Goal: Ask a question

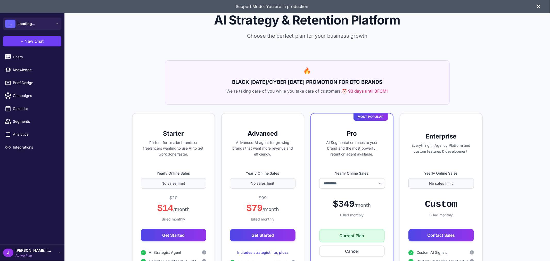
select select "******"
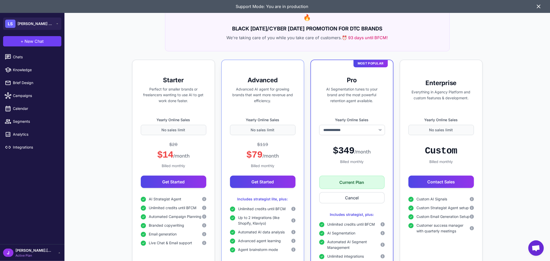
scroll to position [57, 0]
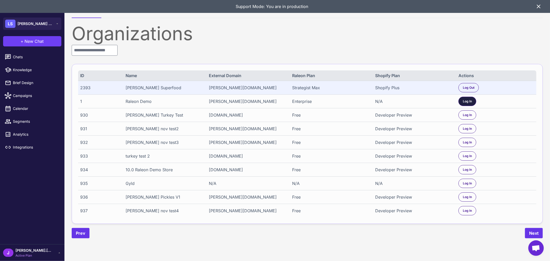
click at [466, 100] on span "Log In" at bounding box center [467, 101] width 9 height 5
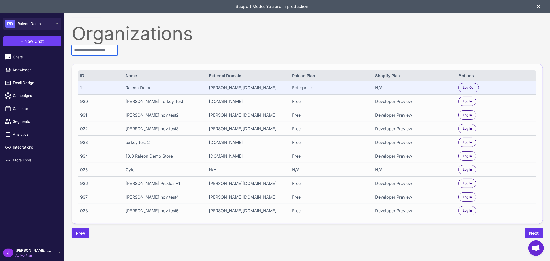
click at [98, 48] on input "text" at bounding box center [95, 50] width 46 height 11
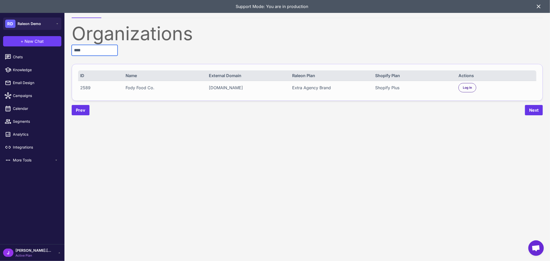
type input "****"
click at [463, 87] on div "Log In" at bounding box center [467, 87] width 18 height 9
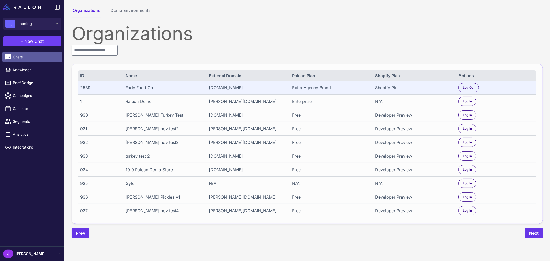
click at [23, 60] on link "Chats" at bounding box center [32, 57] width 60 height 11
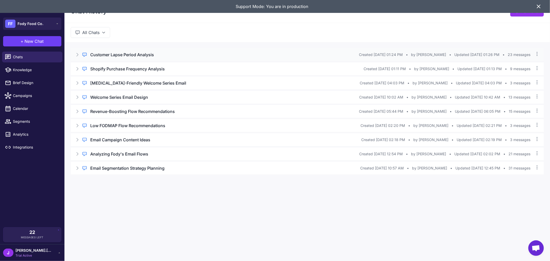
click at [77, 56] on icon at bounding box center [77, 54] width 5 height 5
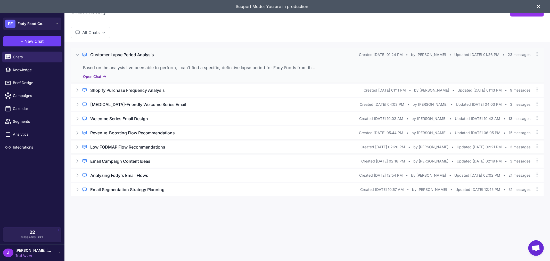
click at [99, 75] on button "Open Chat" at bounding box center [94, 77] width 23 height 6
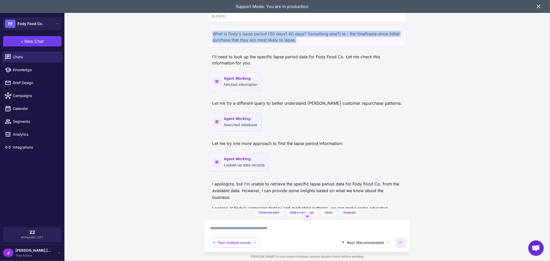
drag, startPoint x: 309, startPoint y: 41, endPoint x: 213, endPoint y: 29, distance: 97.4
click at [213, 29] on div "What is Fody's lapse period (30 days? 60 days? Something else?) ie - the timefr…" at bounding box center [307, 36] width 198 height 21
copy div "What is Fody's lapse period (30 days? 60 days? Something else?) ie - the timefr…"
click at [222, 31] on div "What is Fody's lapse period (30 days? 60 days? Something else?) ie - the timefr…" at bounding box center [307, 36] width 198 height 21
drag, startPoint x: 214, startPoint y: 34, endPoint x: 323, endPoint y: 40, distance: 108.9
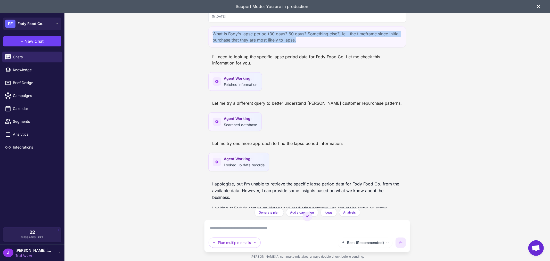
click at [323, 40] on div "What is Fody's lapse period (30 days? 60 days? Something else?) ie - the timefr…" at bounding box center [307, 36] width 198 height 21
copy div "What is Fody's lapse period (30 days? 60 days? Something else?) ie - the timefr…"
